Goal: Task Accomplishment & Management: Manage account settings

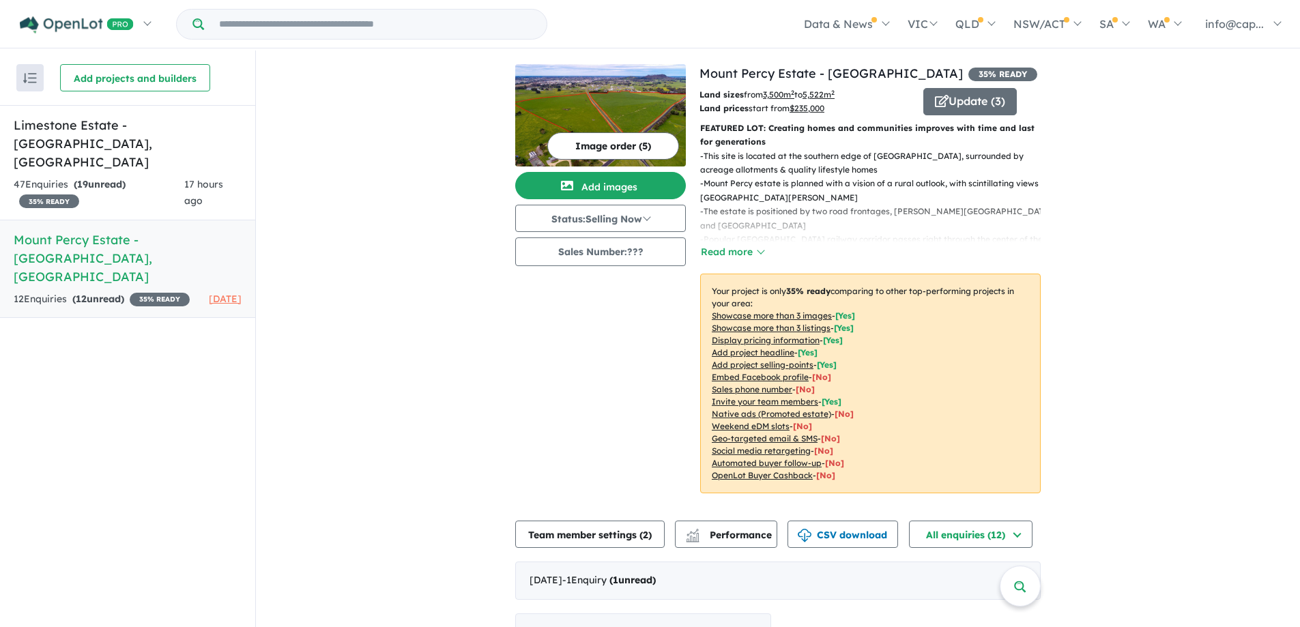
scroll to position [557, 0]
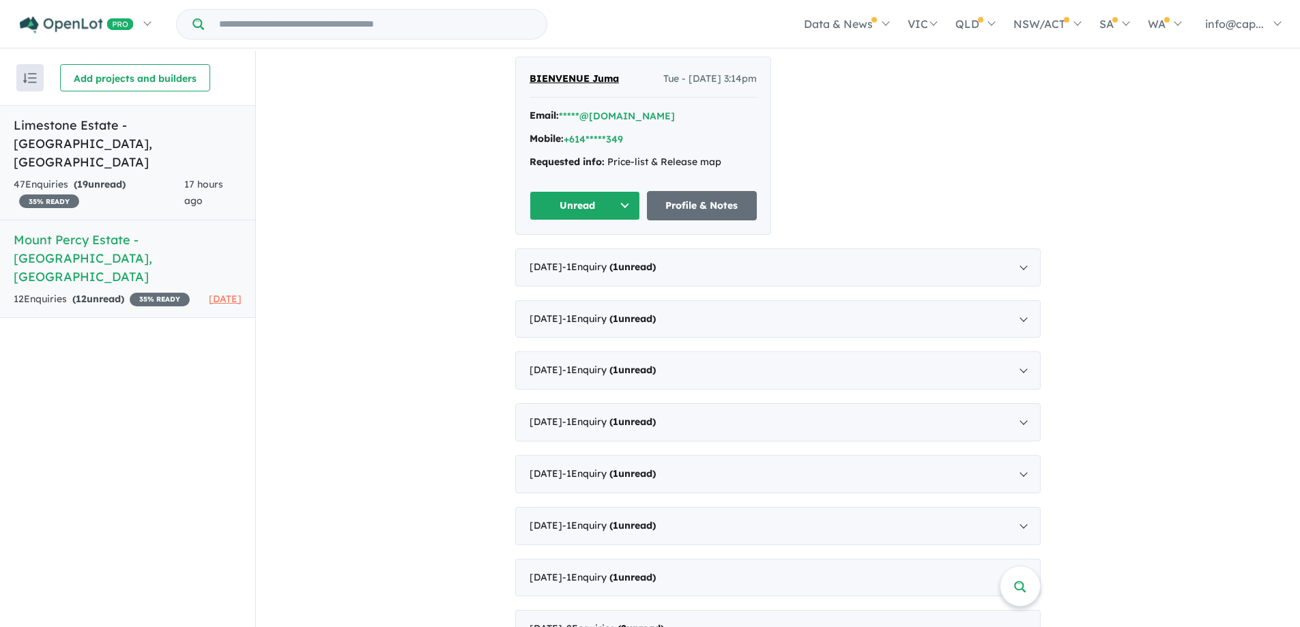
click at [147, 128] on h5 "Limestone Estate - [GEOGRAPHIC_DATA] , [GEOGRAPHIC_DATA]" at bounding box center [128, 143] width 228 height 55
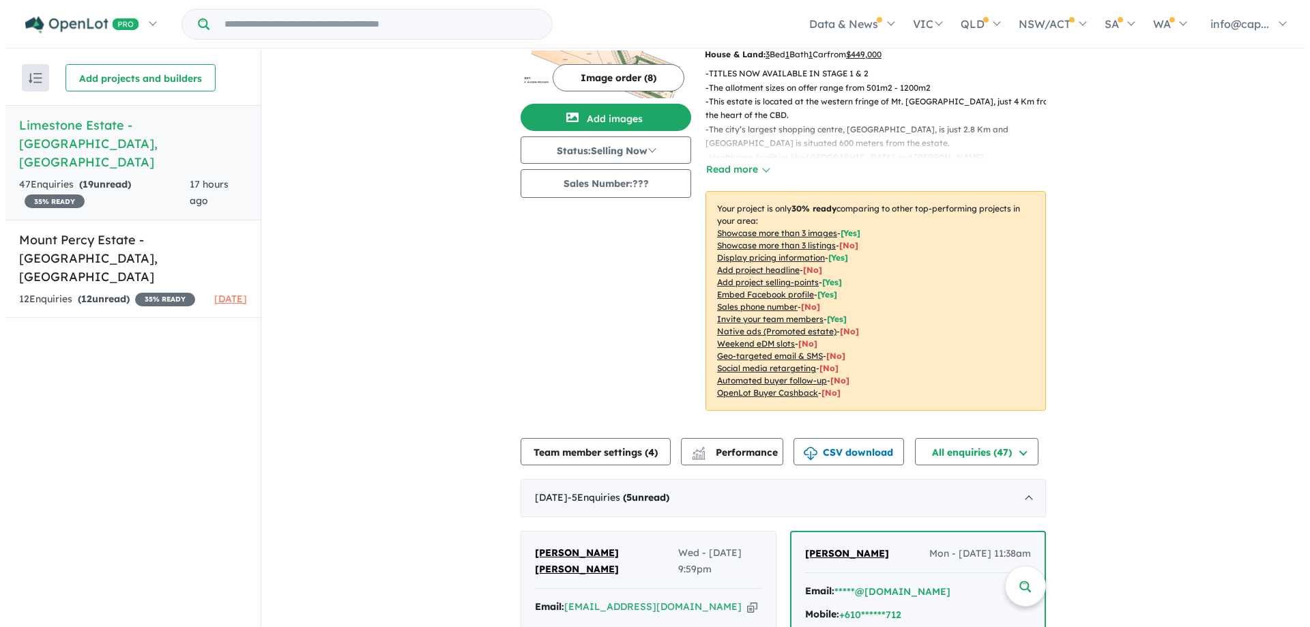
scroll to position [136, 0]
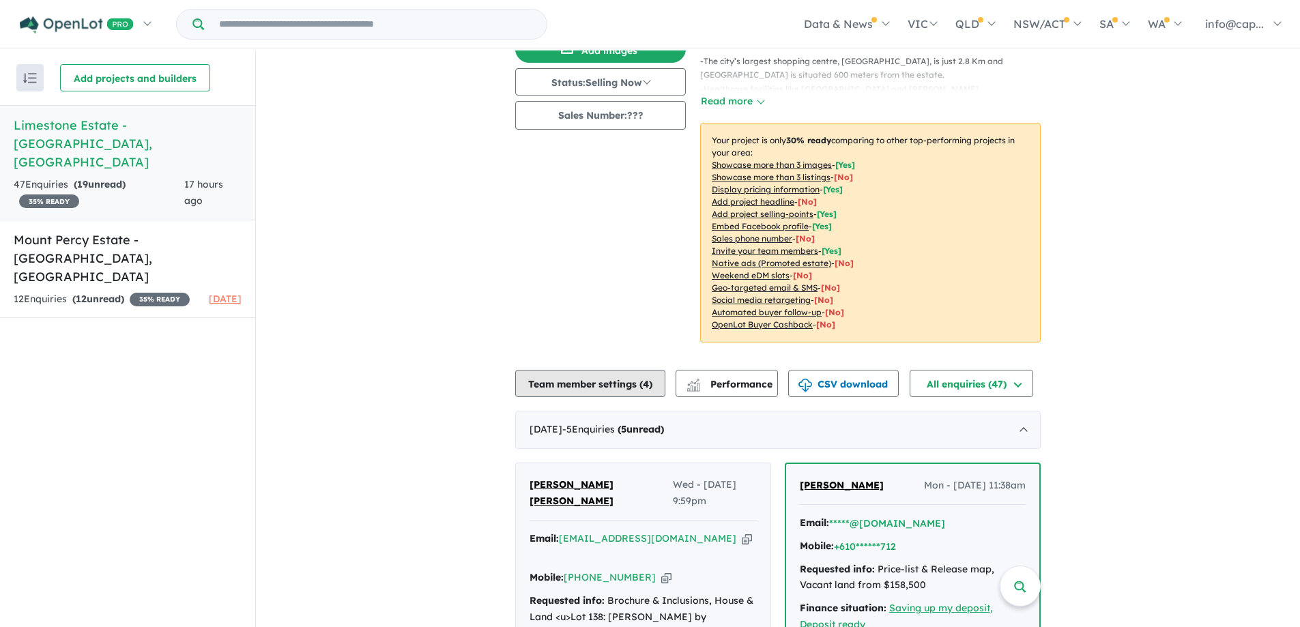
click at [613, 383] on button "Team member settings ( 4 )" at bounding box center [590, 383] width 150 height 27
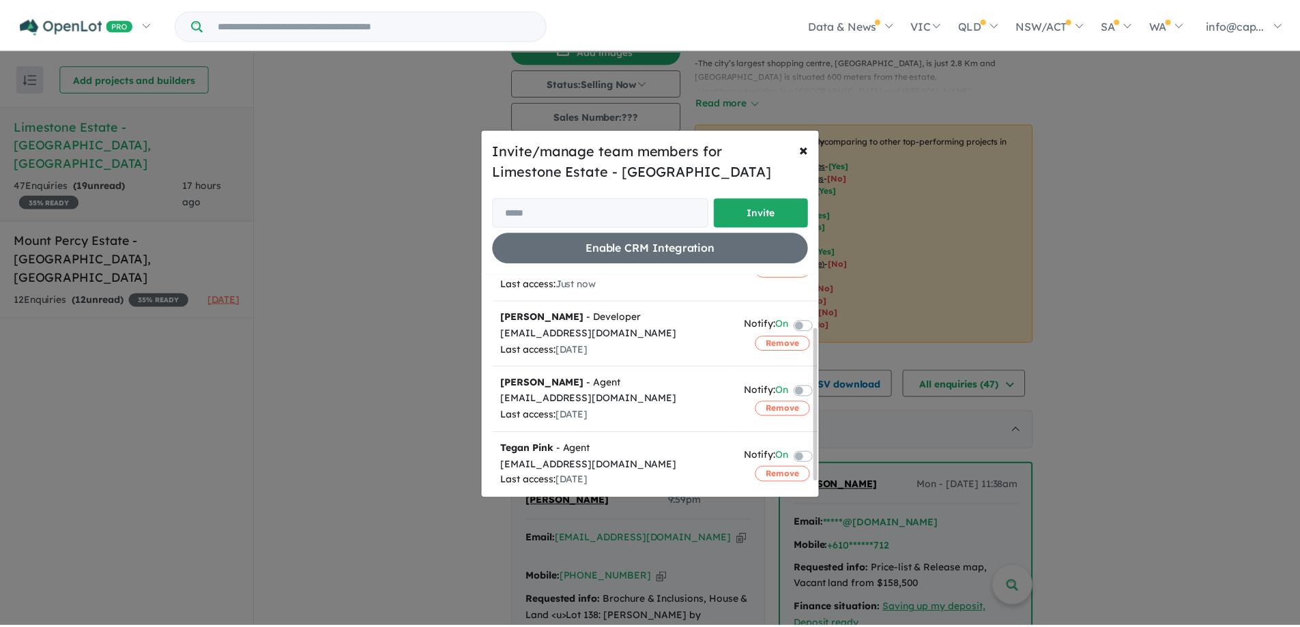
scroll to position [100, 0]
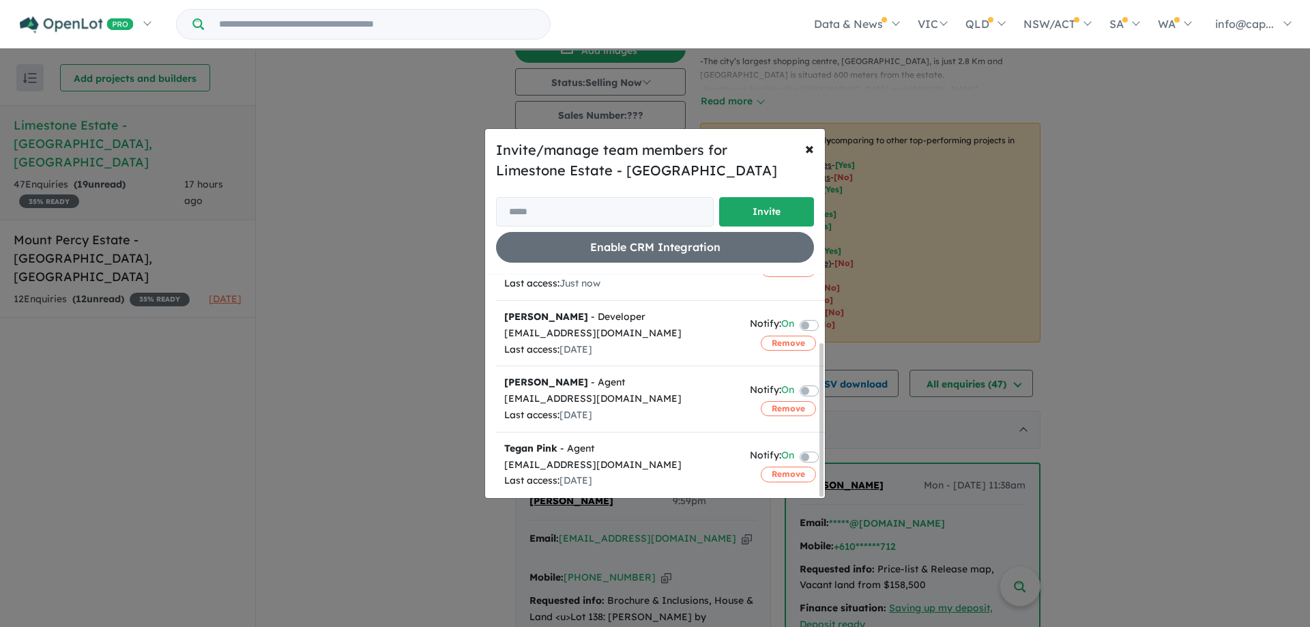
click at [1158, 254] on div "Invite/manage team members for Limestone Estate - [GEOGRAPHIC_DATA] Invite Enab…" at bounding box center [655, 313] width 1310 height 627
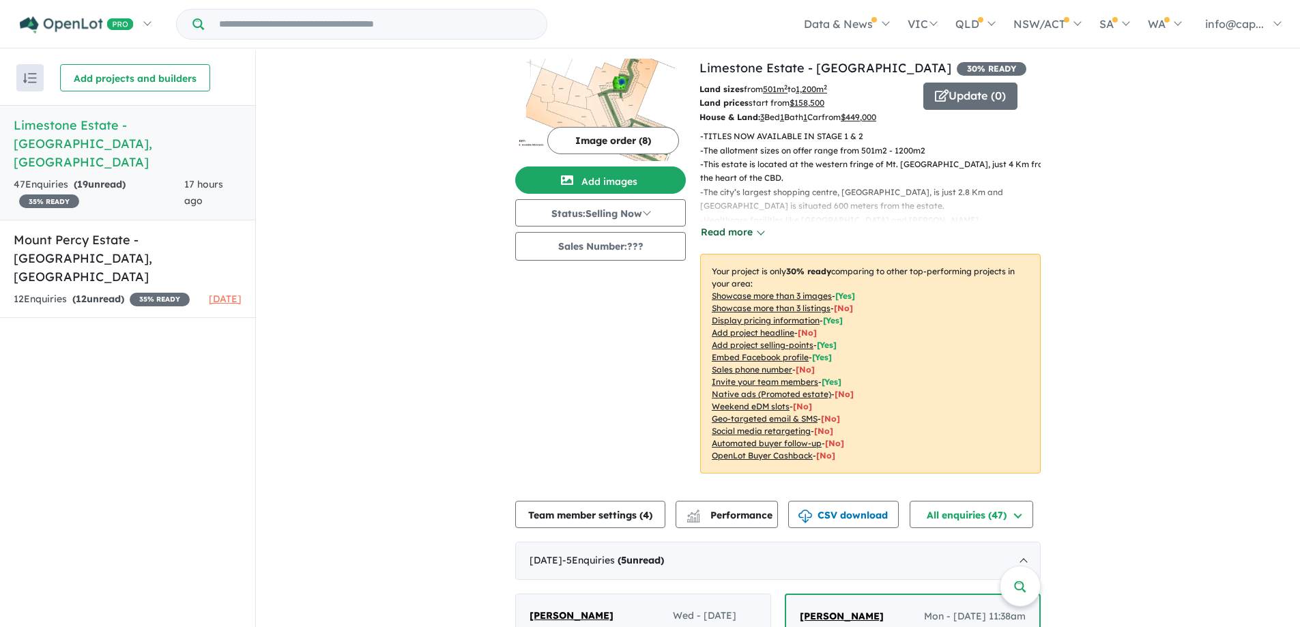
scroll to position [0, 0]
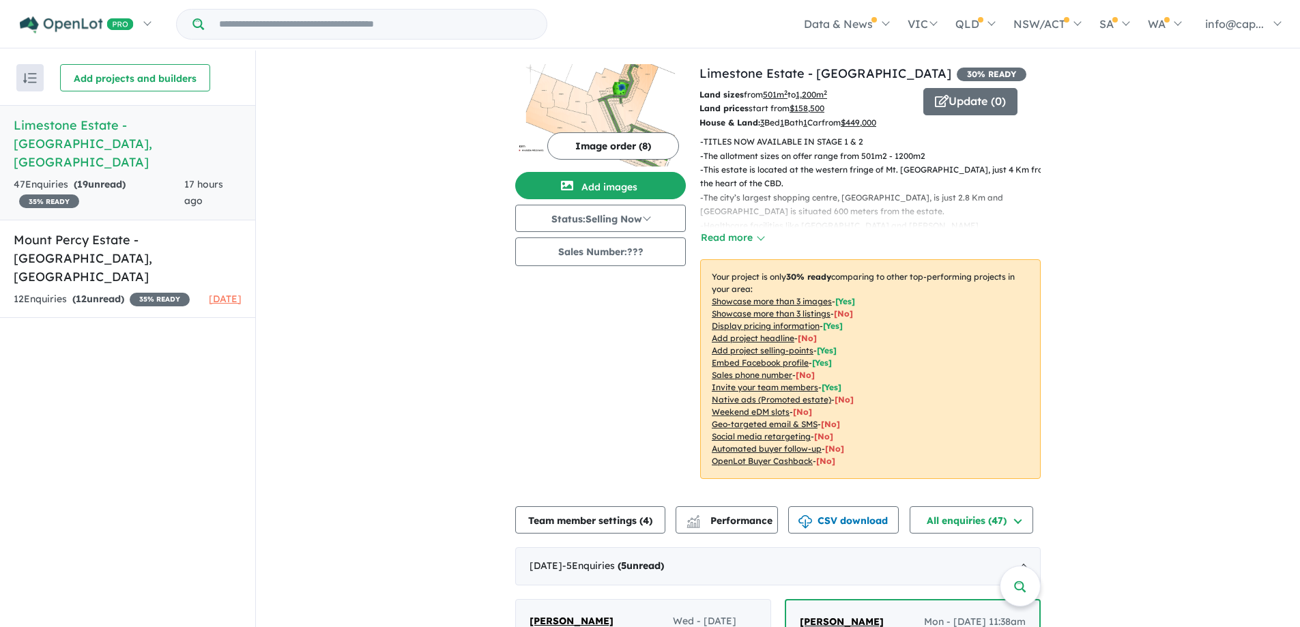
click at [868, 123] on u "$ 449,000" at bounding box center [858, 122] width 35 height 10
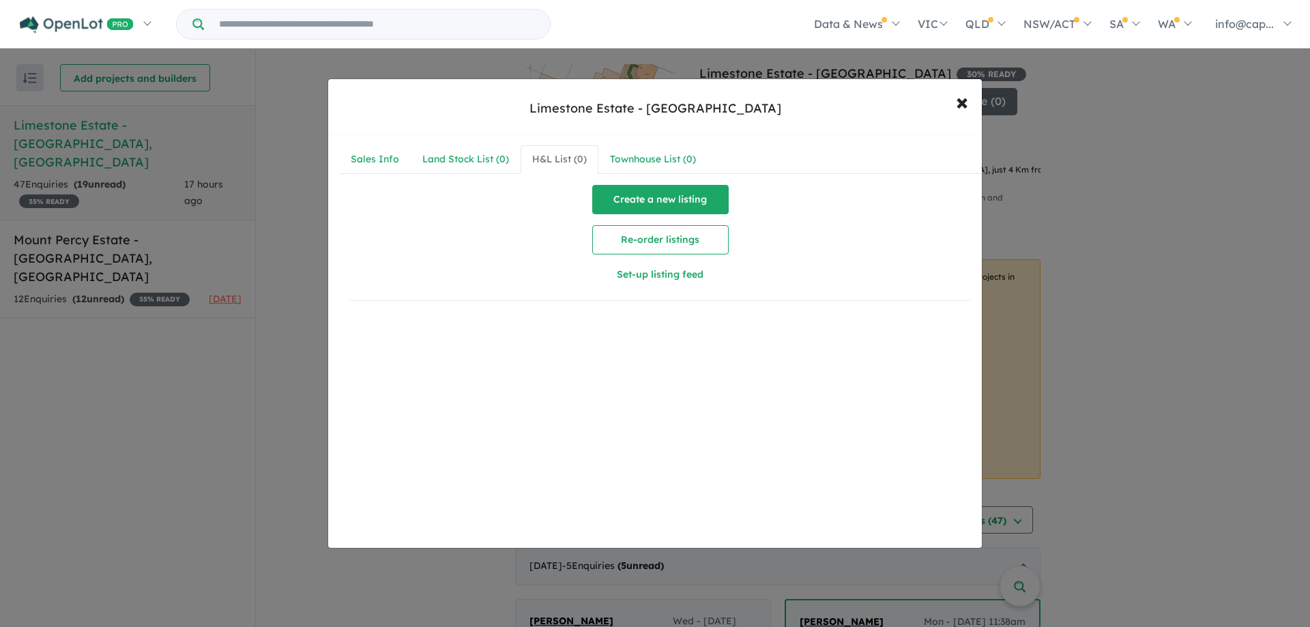
click at [641, 201] on button "Create a new listing" at bounding box center [660, 199] width 136 height 29
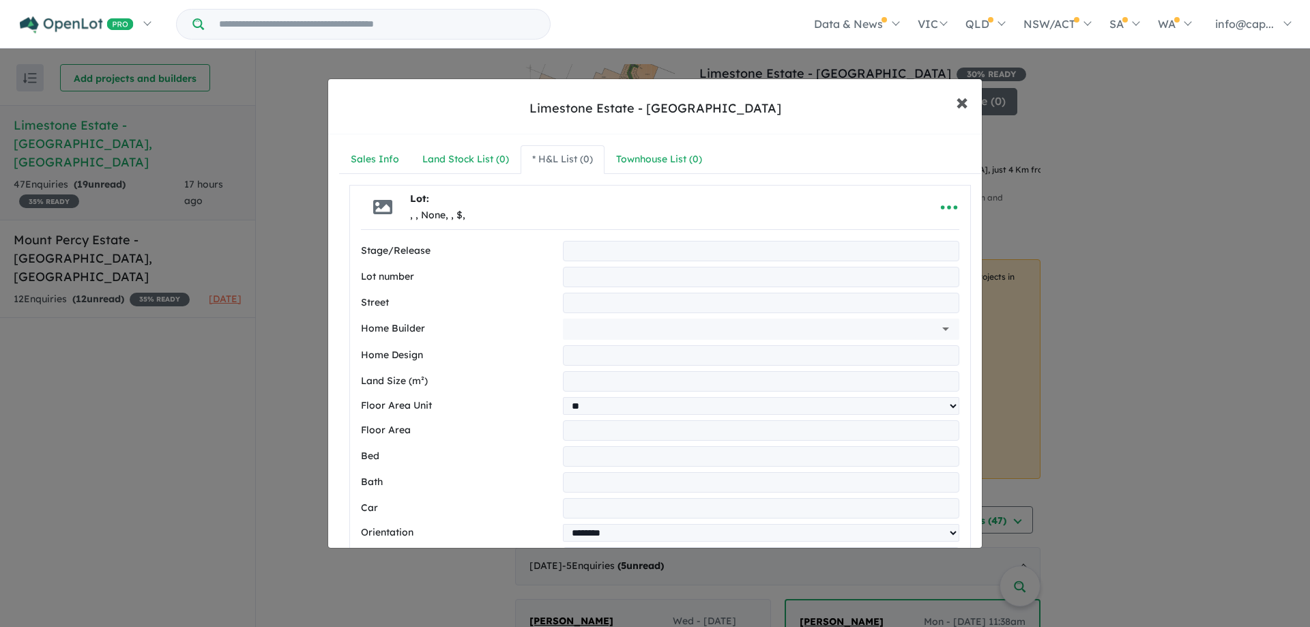
click at [965, 105] on span "×" at bounding box center [962, 101] width 12 height 29
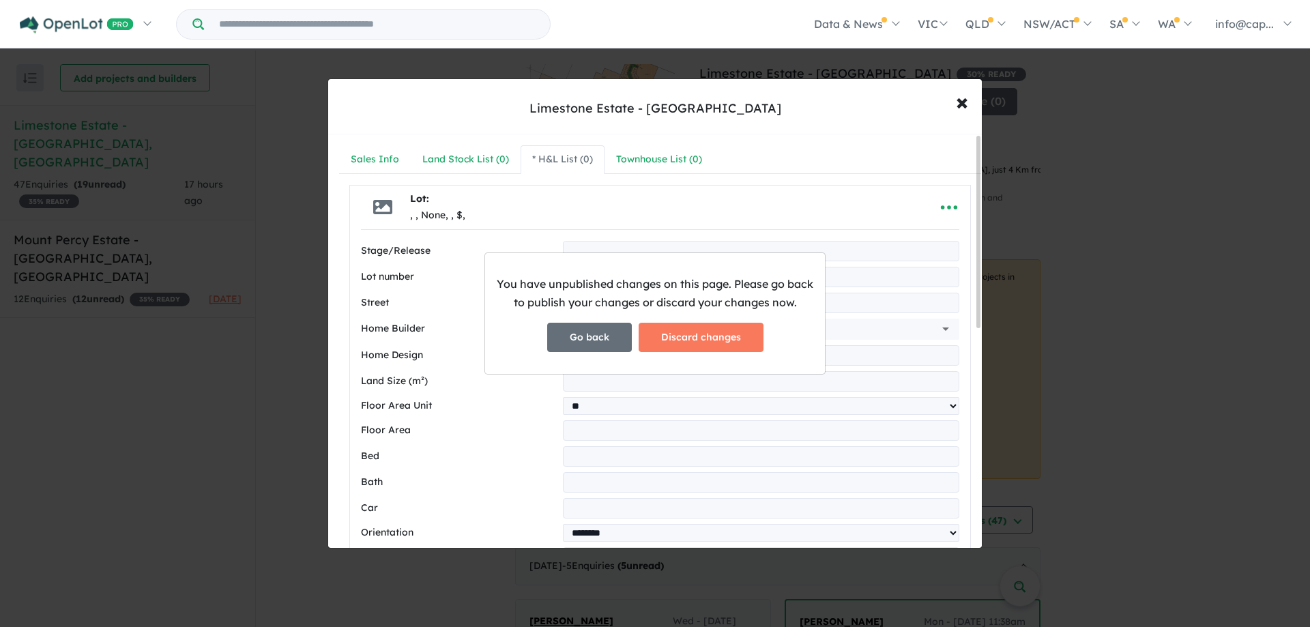
click at [590, 331] on button "Go back" at bounding box center [589, 337] width 85 height 29
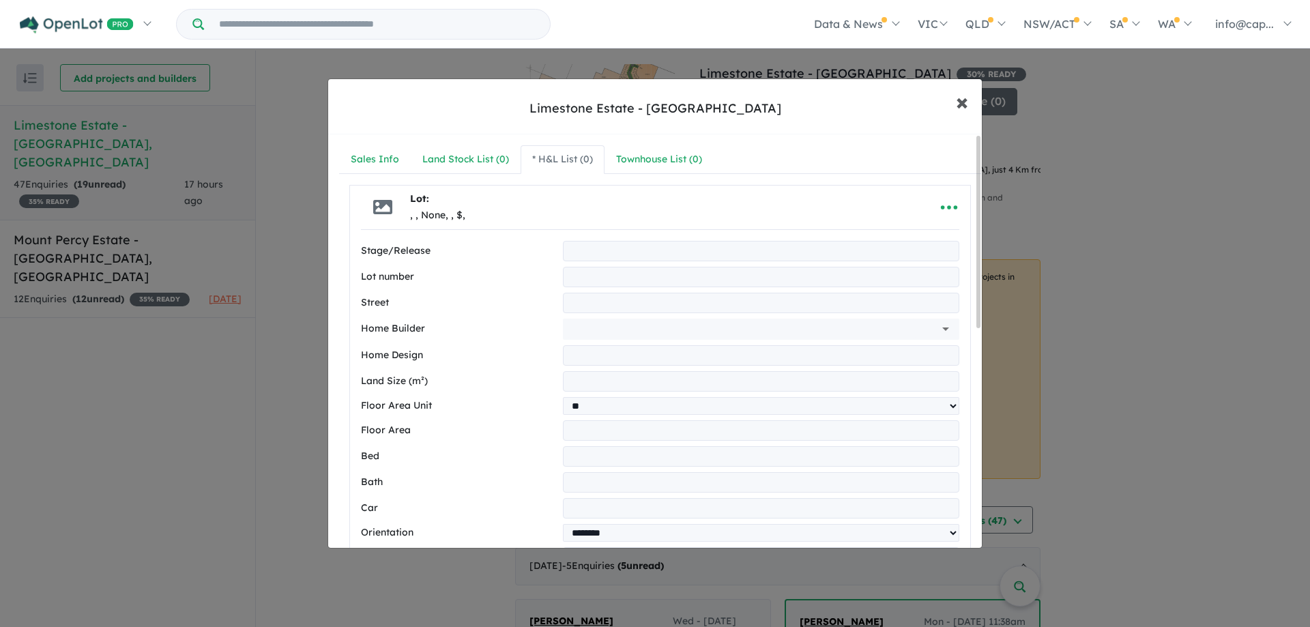
click at [965, 102] on span "×" at bounding box center [962, 101] width 12 height 29
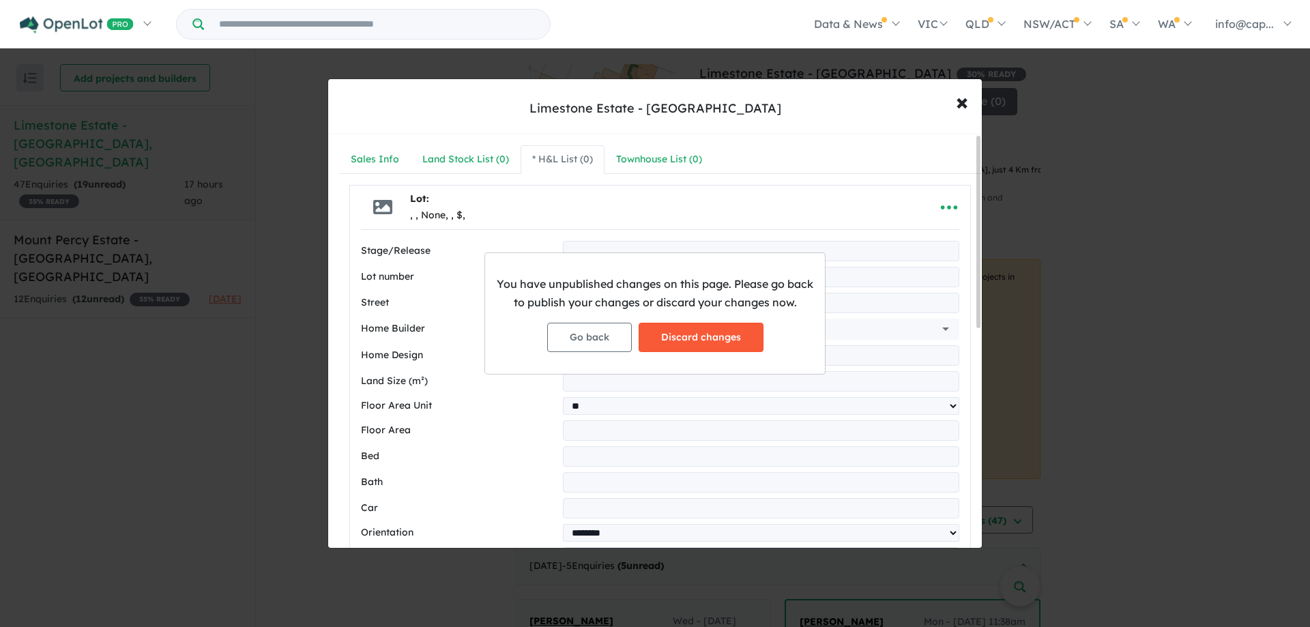
click at [722, 340] on button "Discard changes" at bounding box center [701, 337] width 125 height 29
